Goal: Task Accomplishment & Management: Use online tool/utility

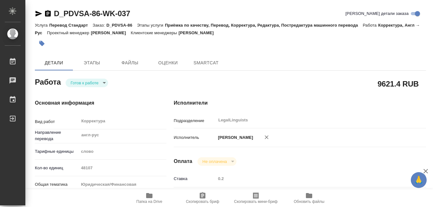
type textarea "x"
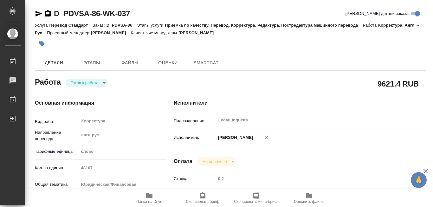
type textarea "x"
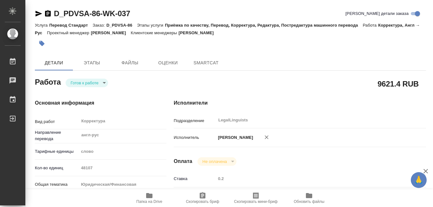
type textarea "x"
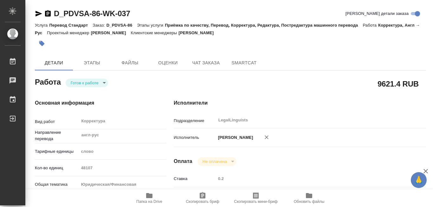
type textarea "x"
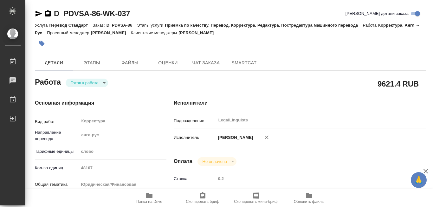
type textarea "x"
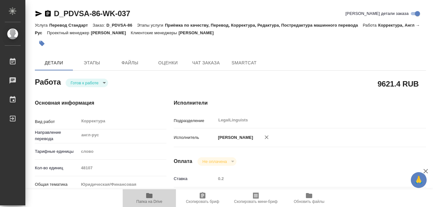
click at [150, 195] on icon "button" at bounding box center [149, 195] width 6 height 5
